Goal: Transaction & Acquisition: Purchase product/service

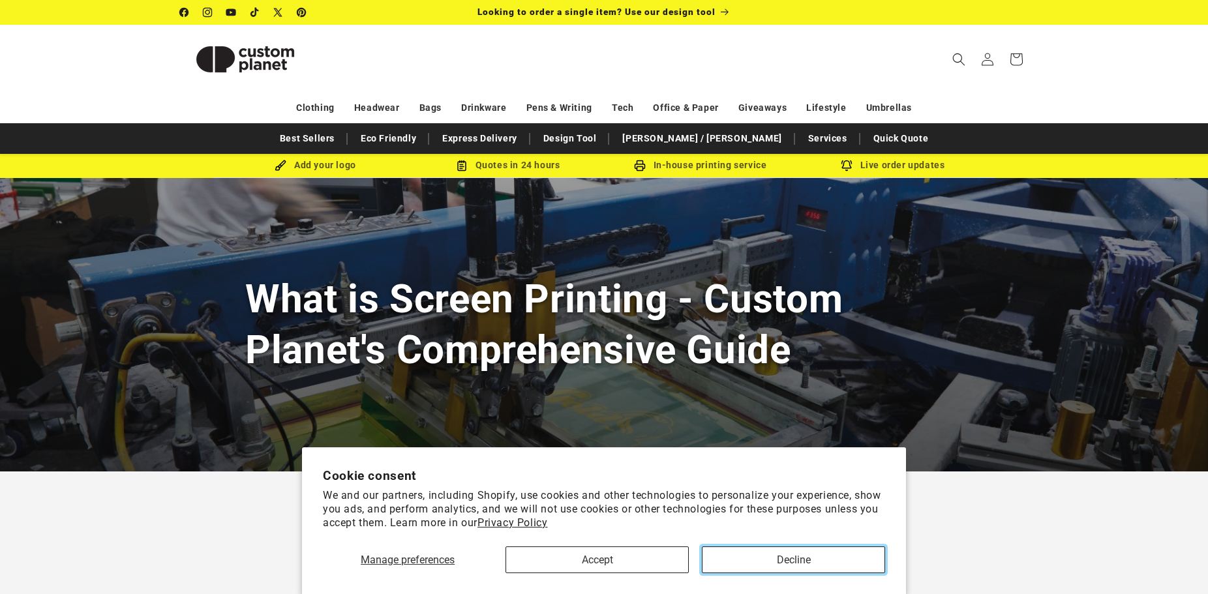
click at [824, 563] on button "Decline" at bounding box center [793, 560] width 183 height 27
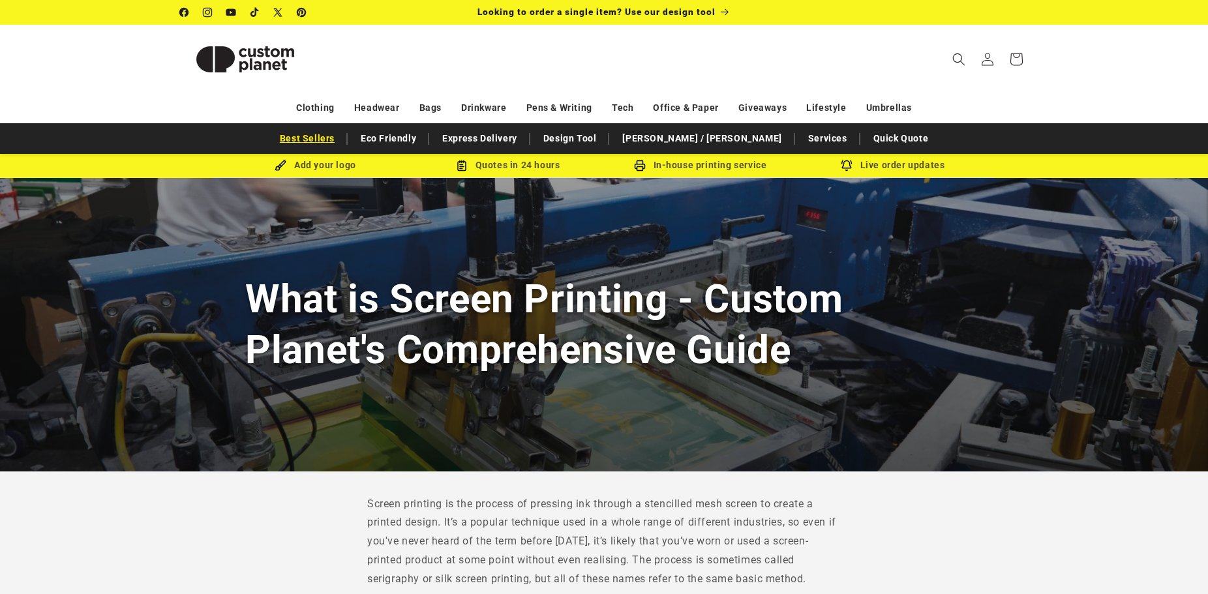
click at [341, 137] on link "Best Sellers" at bounding box center [307, 138] width 68 height 23
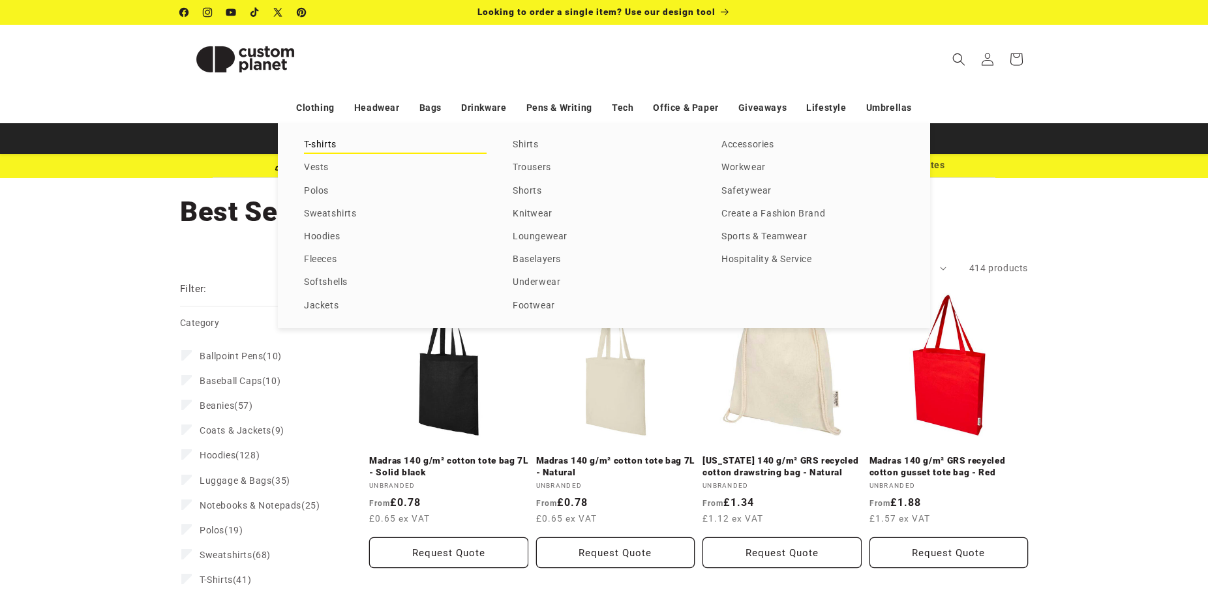
click at [309, 145] on link "T-shirts" at bounding box center [395, 145] width 183 height 18
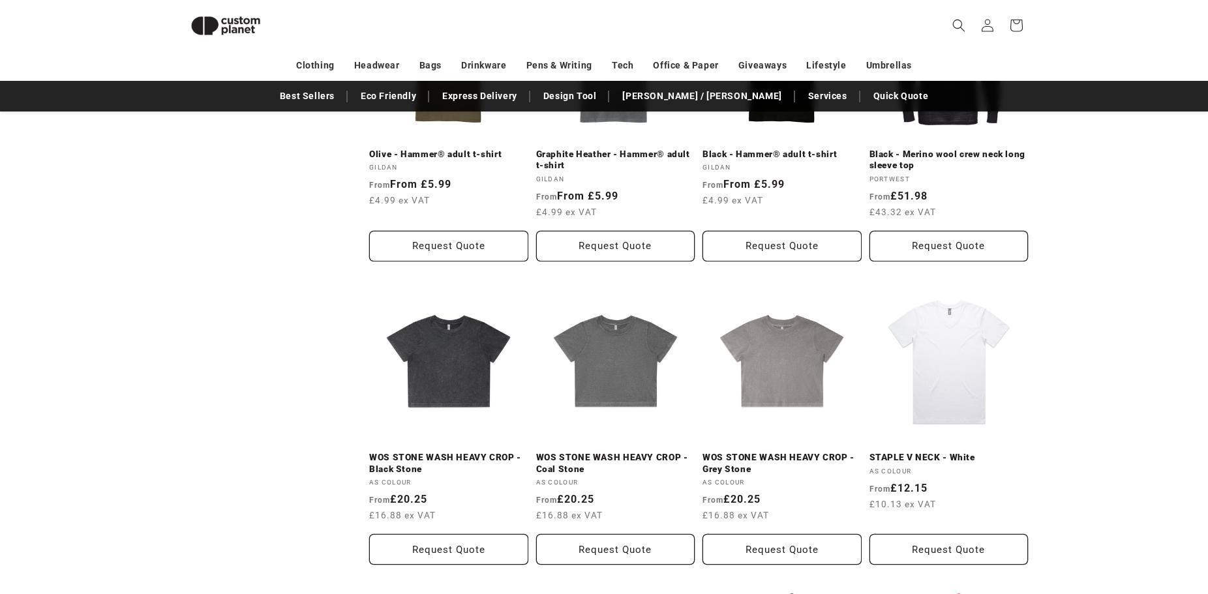
scroll to position [590, 0]
